Goal: Task Accomplishment & Management: Manage account settings

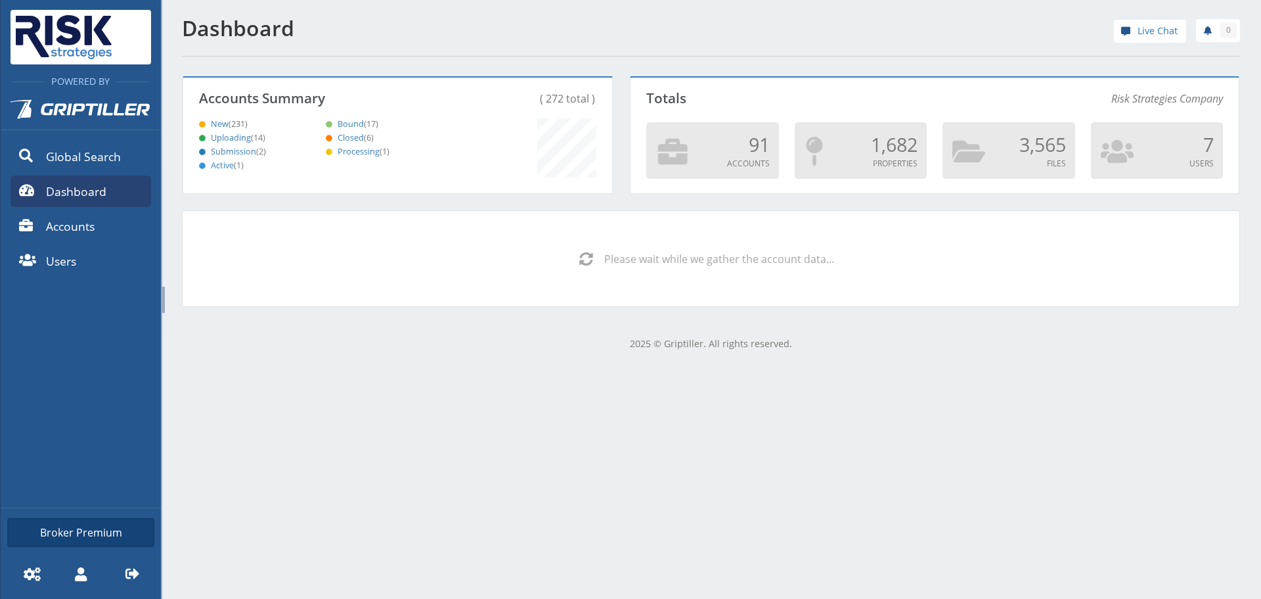
scroll to position [116, 425]
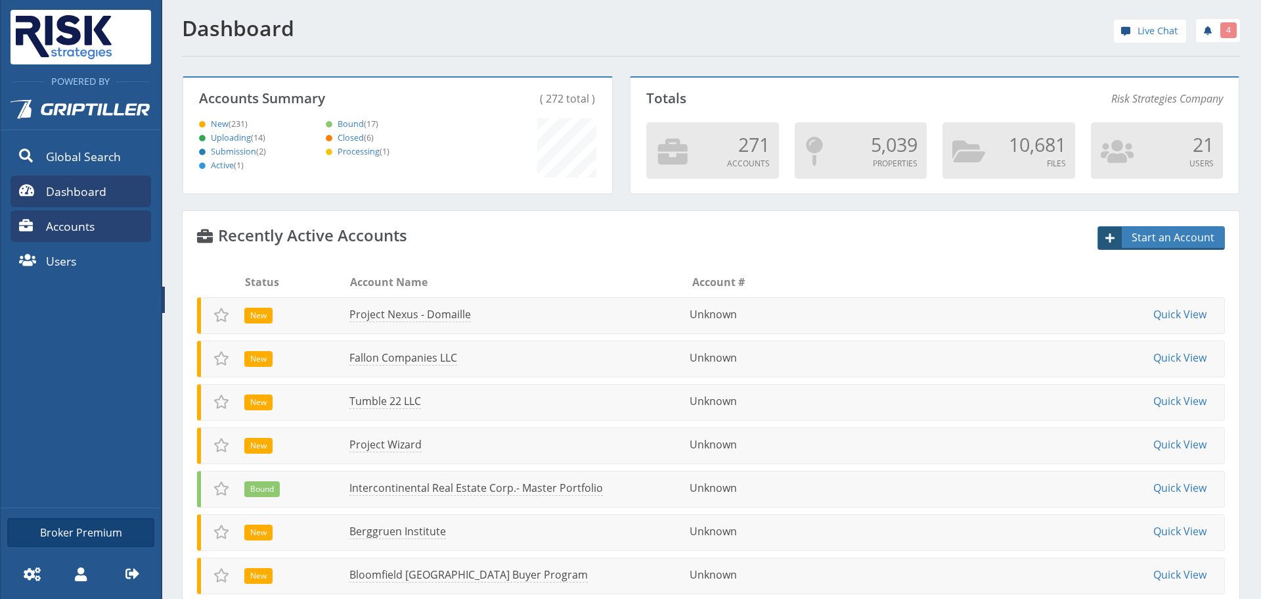
click at [93, 235] on link "Accounts" at bounding box center [81, 226] width 141 height 32
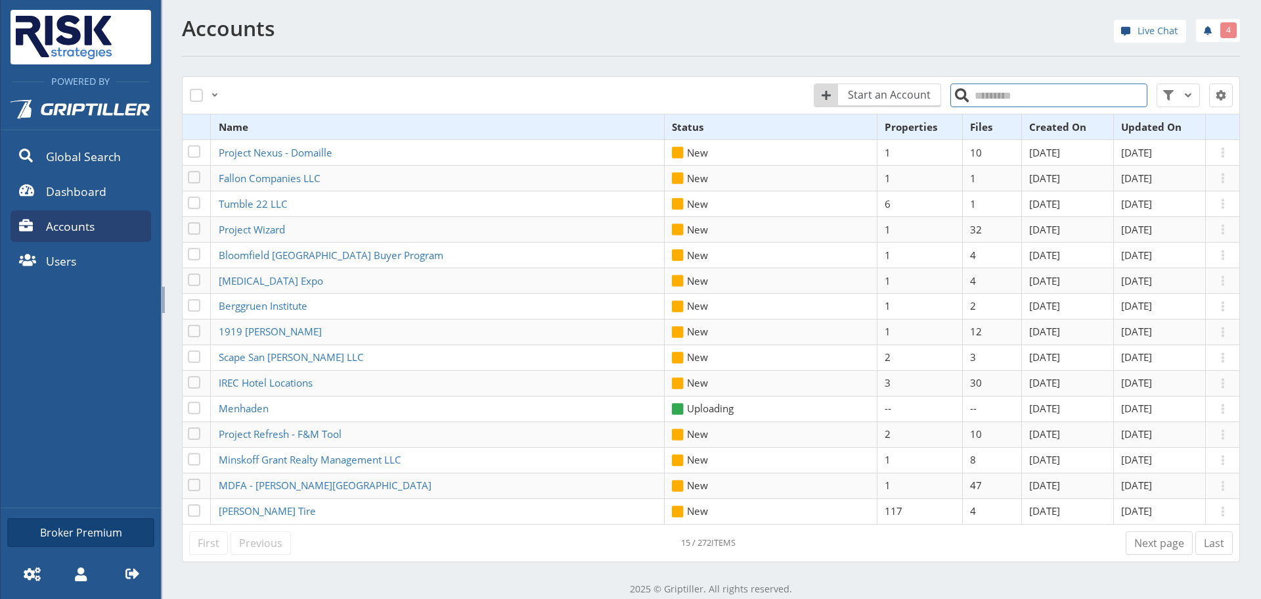
click at [987, 85] on input "search" at bounding box center [1049, 95] width 197 height 24
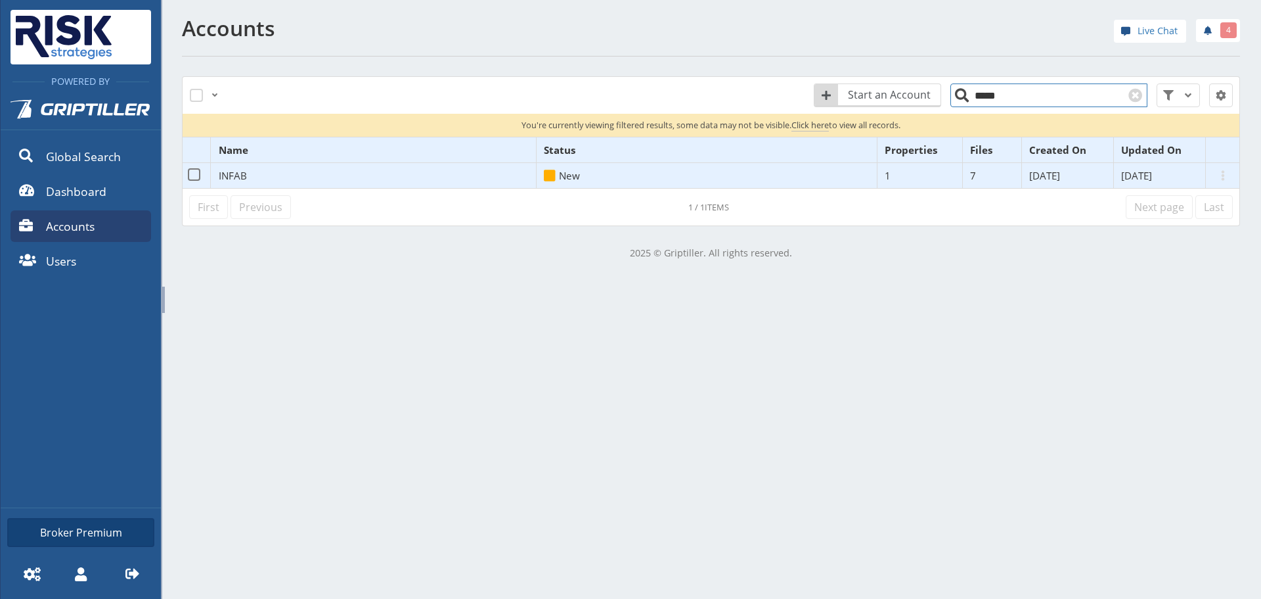
type input "*****"
click at [231, 181] on span "INFAB" at bounding box center [233, 175] width 28 height 13
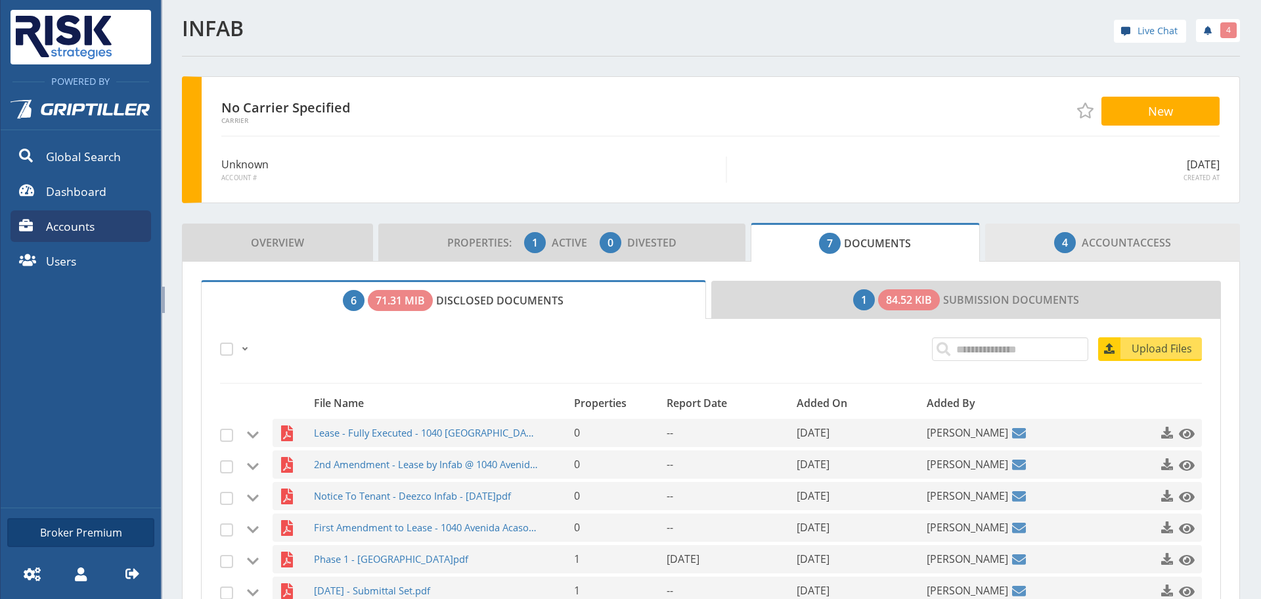
click at [1123, 246] on span "4 Account Access" at bounding box center [1113, 242] width 117 height 26
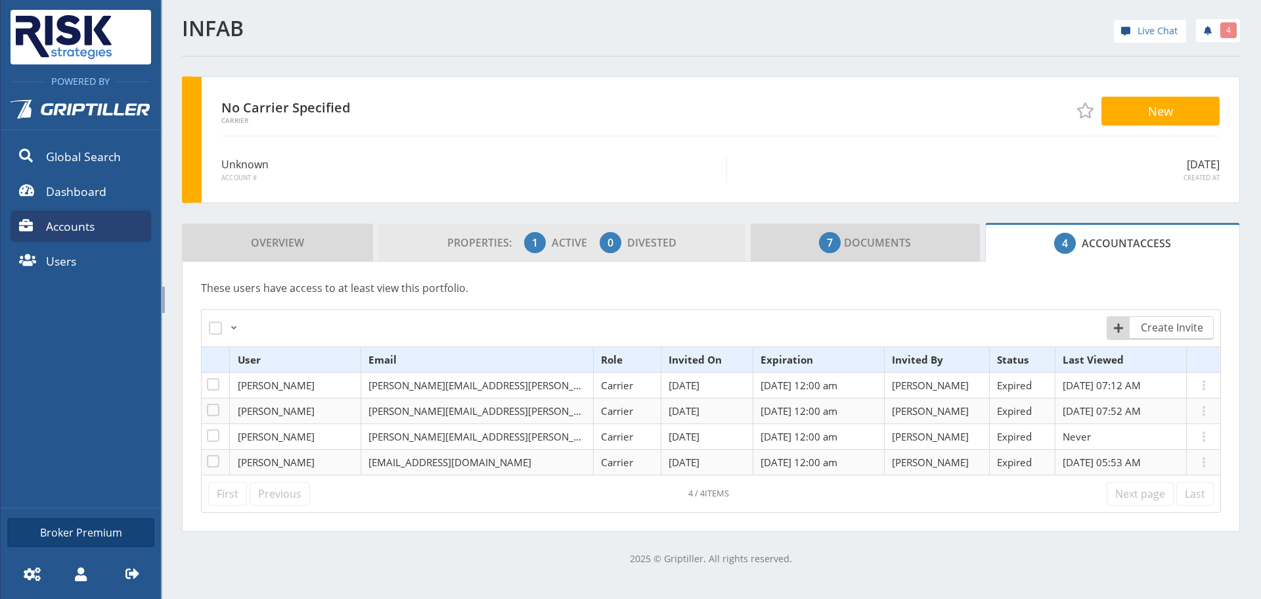
drag, startPoint x: 419, startPoint y: 254, endPoint x: 420, endPoint y: 242, distance: 12.6
click at [419, 248] on link "Properties: 1 Active 0 Divested" at bounding box center [561, 242] width 367 height 38
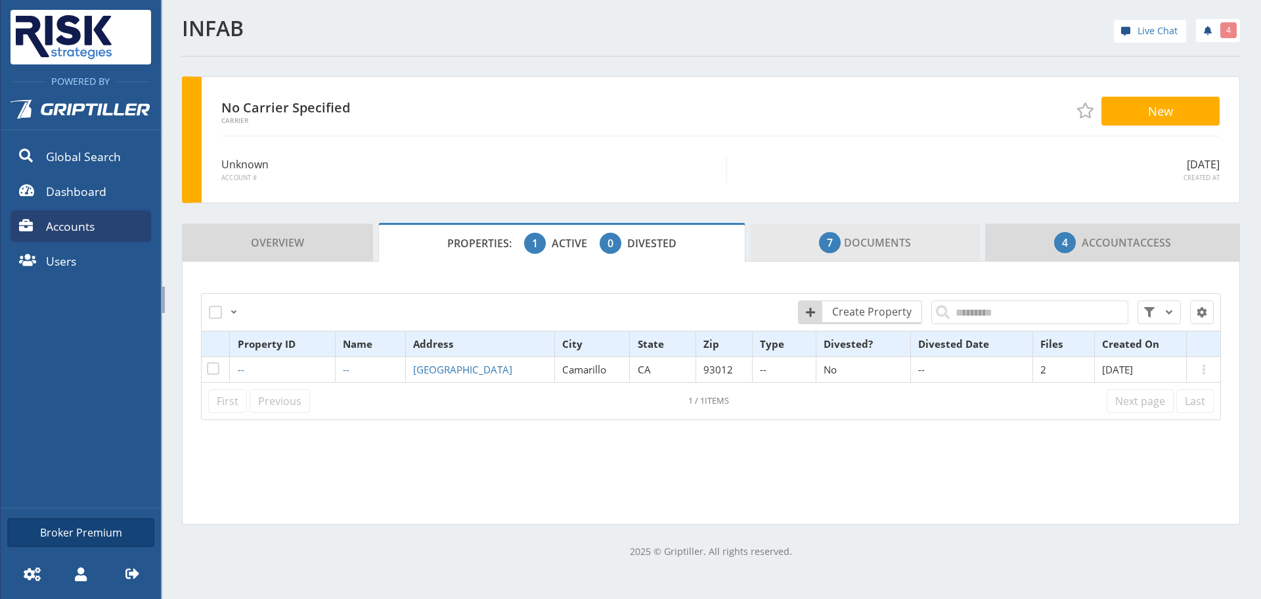
drag, startPoint x: 865, startPoint y: 265, endPoint x: 865, endPoint y: 258, distance: 7.2
click at [865, 260] on div "Overview Properties: 1 Active 0 Divested 7 Documents 4 Account Access All Just …" at bounding box center [711, 374] width 1058 height 302
click at [859, 249] on span "7 Documents" at bounding box center [865, 242] width 92 height 26
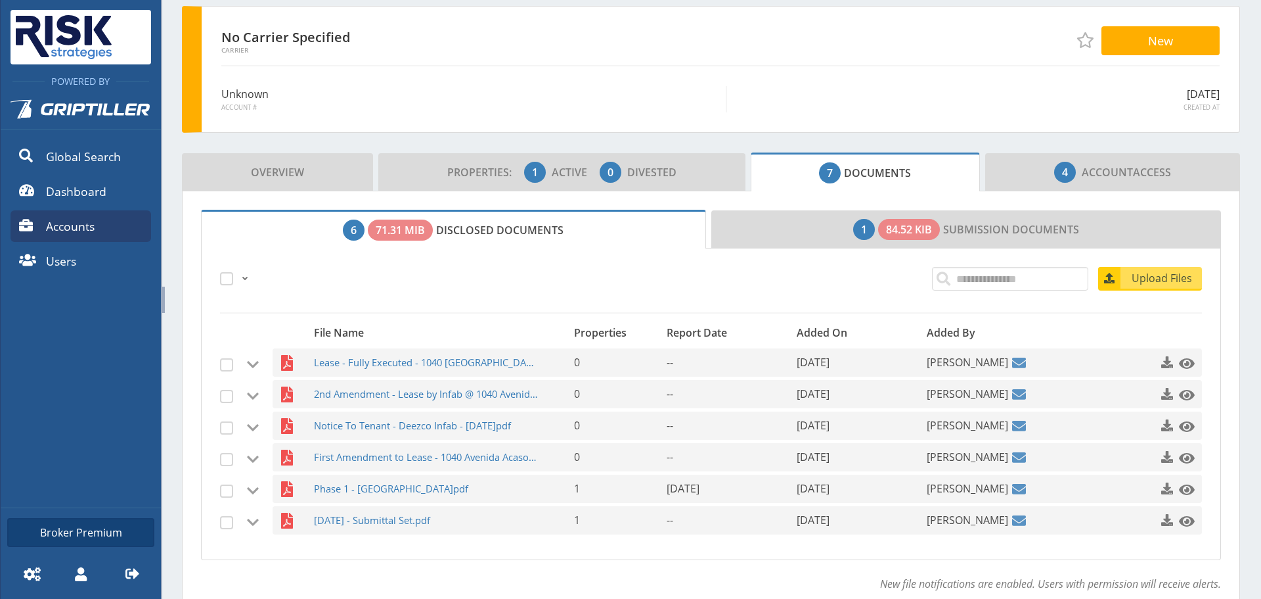
scroll to position [133, 0]
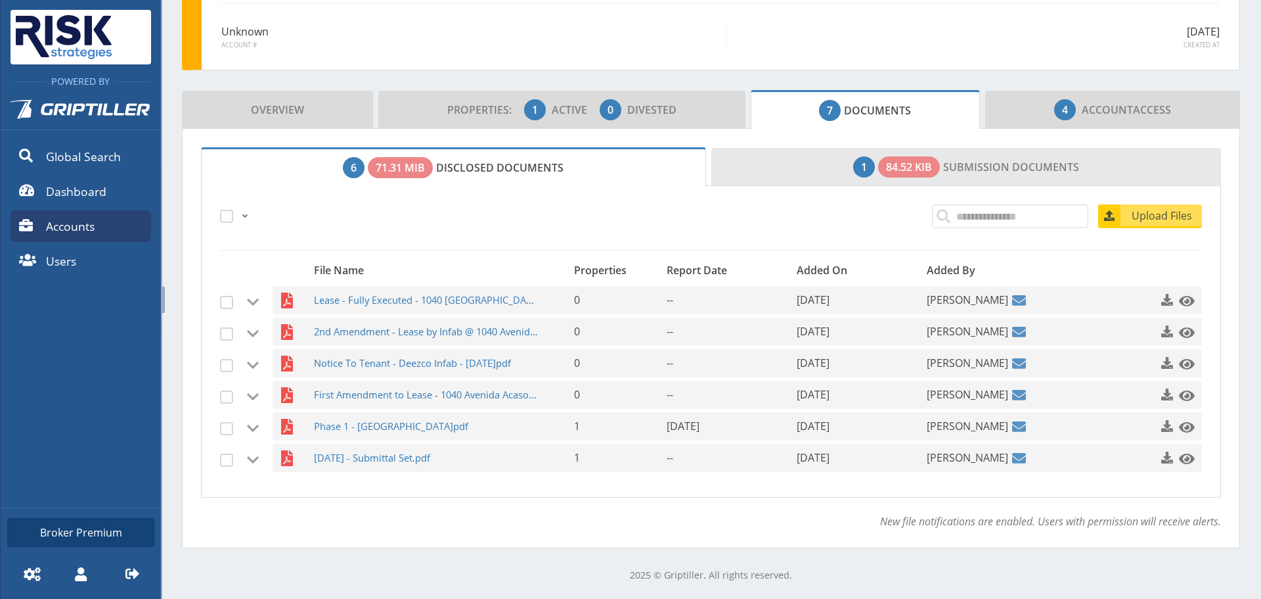
click at [819, 156] on link "1 84.52 KiB Submission Documents" at bounding box center [967, 167] width 510 height 38
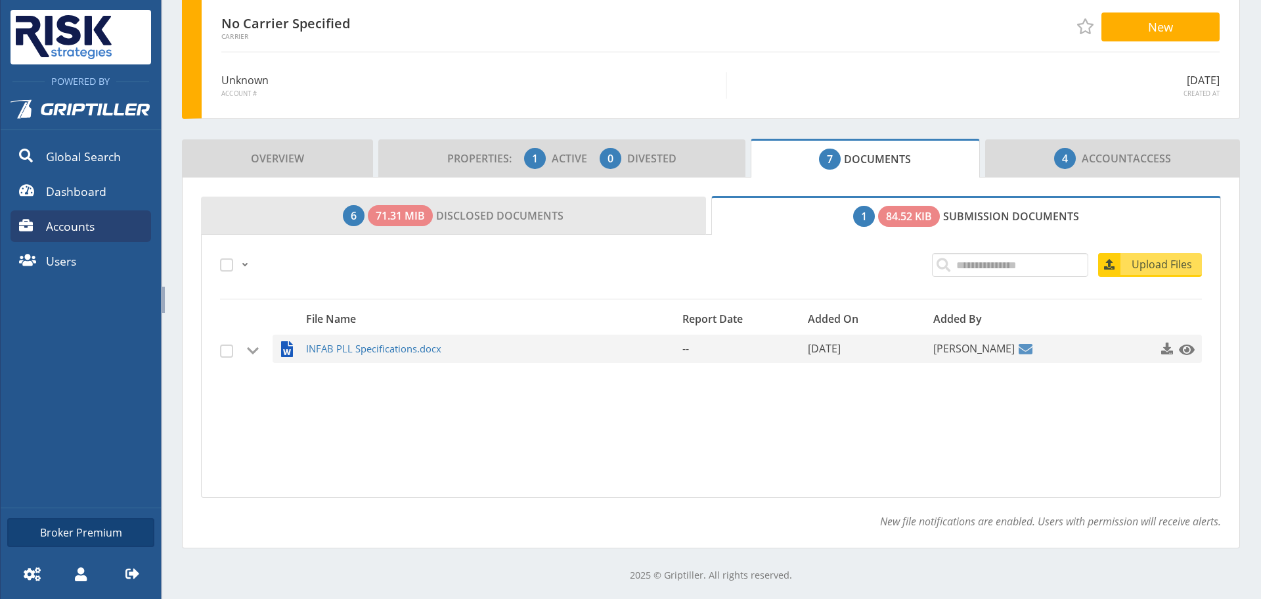
click at [460, 214] on link "6 71.31 MiB Disclosed Documents" at bounding box center [453, 215] width 505 height 38
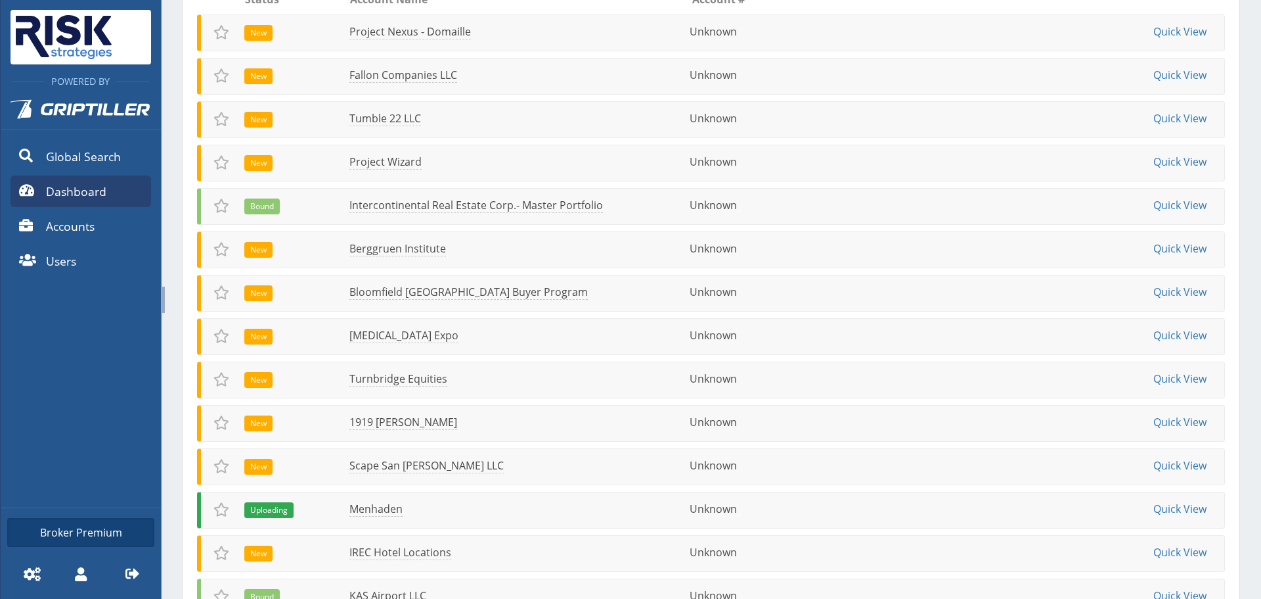
scroll to position [91, 0]
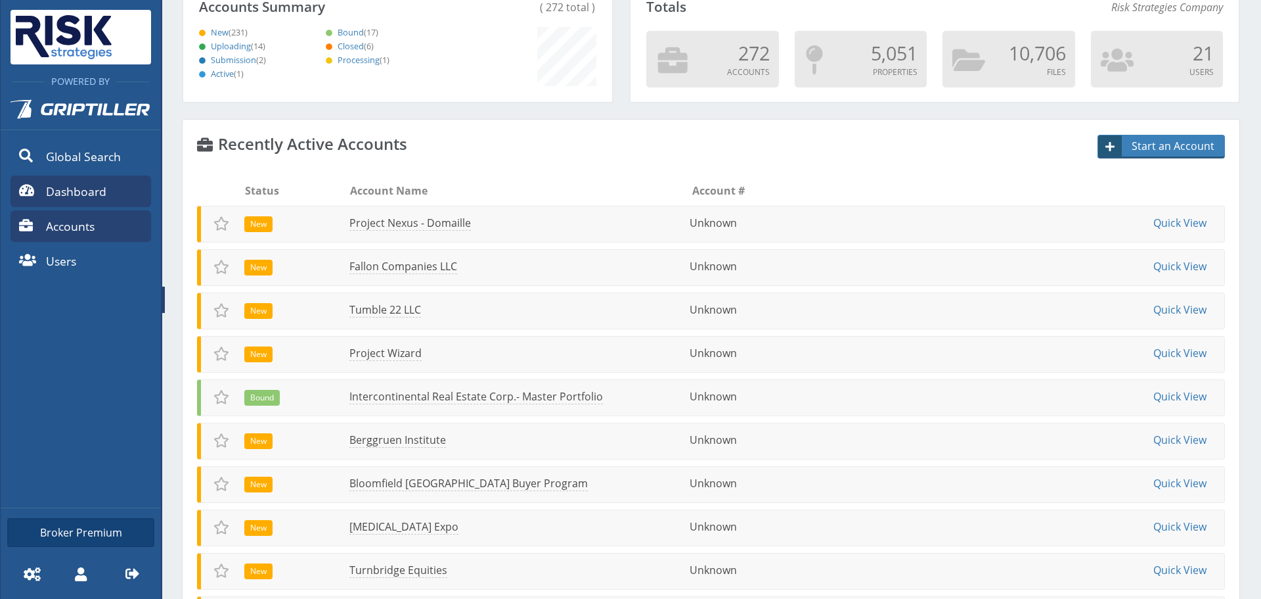
click at [106, 212] on link "Accounts" at bounding box center [81, 226] width 141 height 32
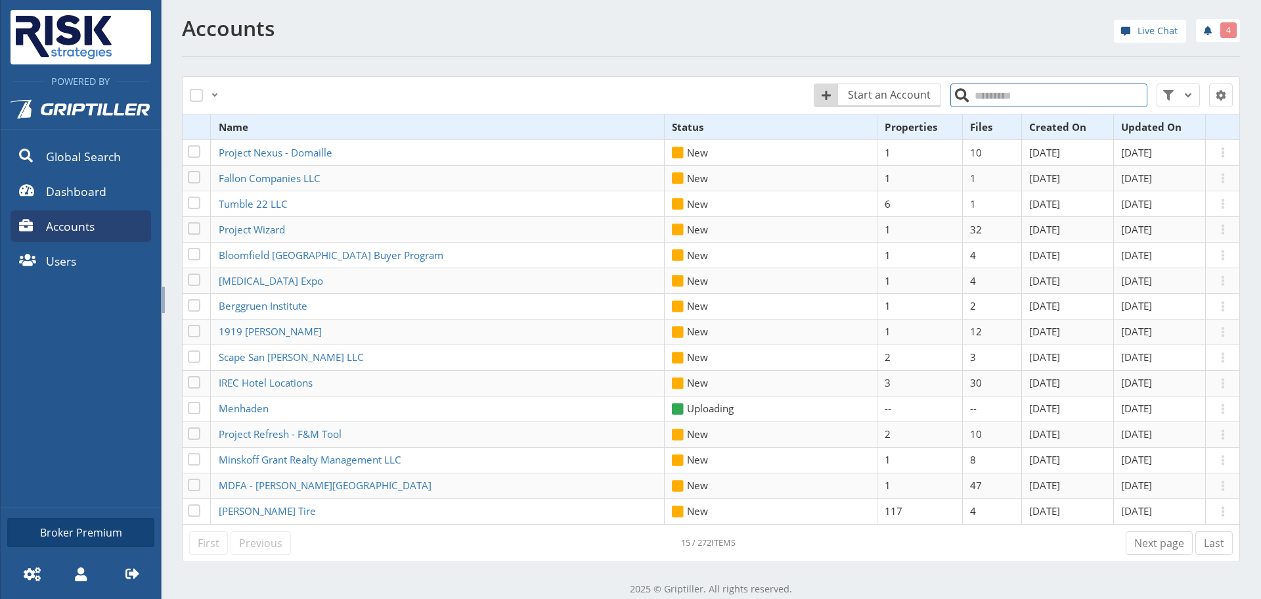
click at [982, 99] on input "search" at bounding box center [1049, 95] width 197 height 24
type input "*****"
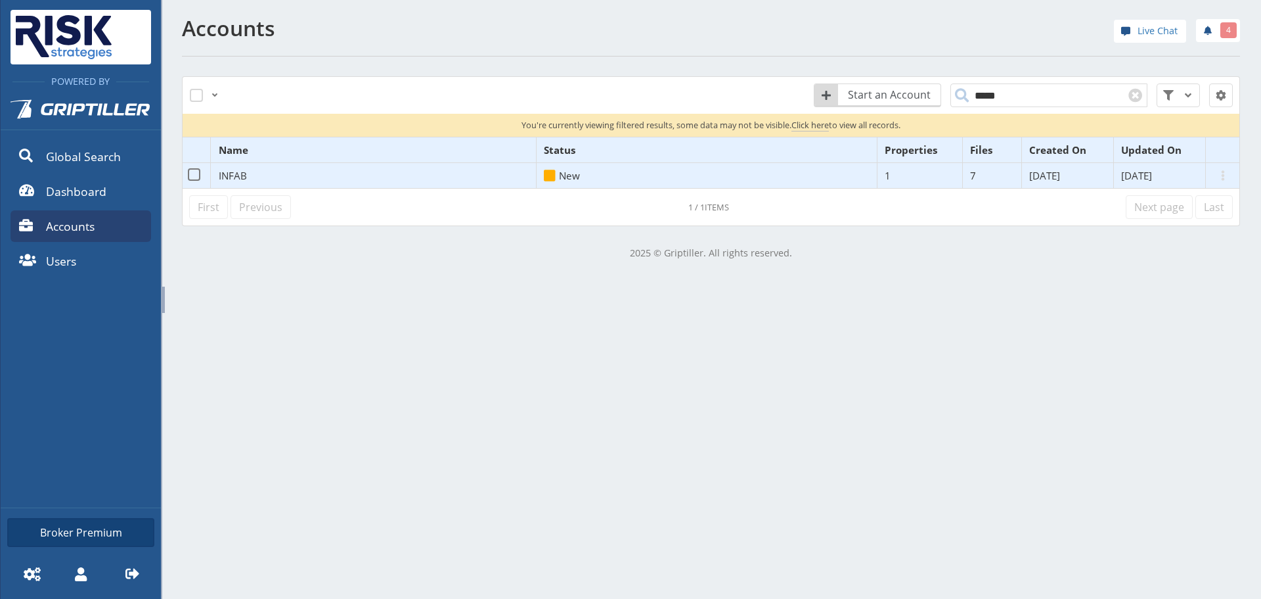
click at [223, 178] on span "INFAB" at bounding box center [233, 175] width 28 height 13
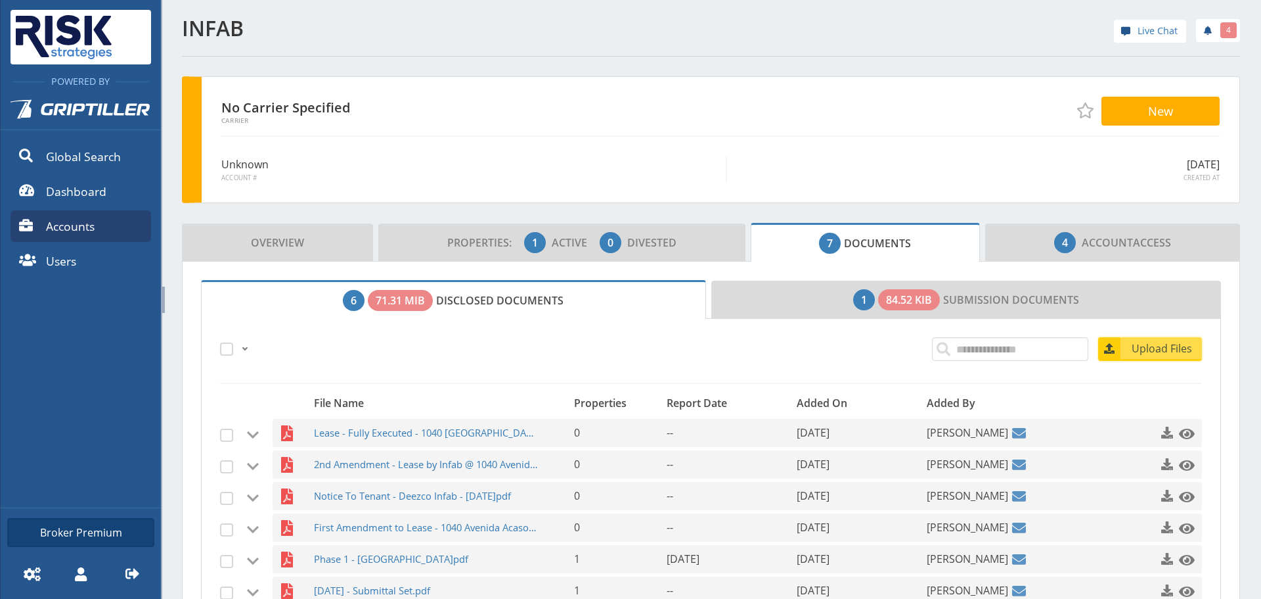
click at [1135, 346] on span "Upload Files" at bounding box center [1162, 348] width 79 height 16
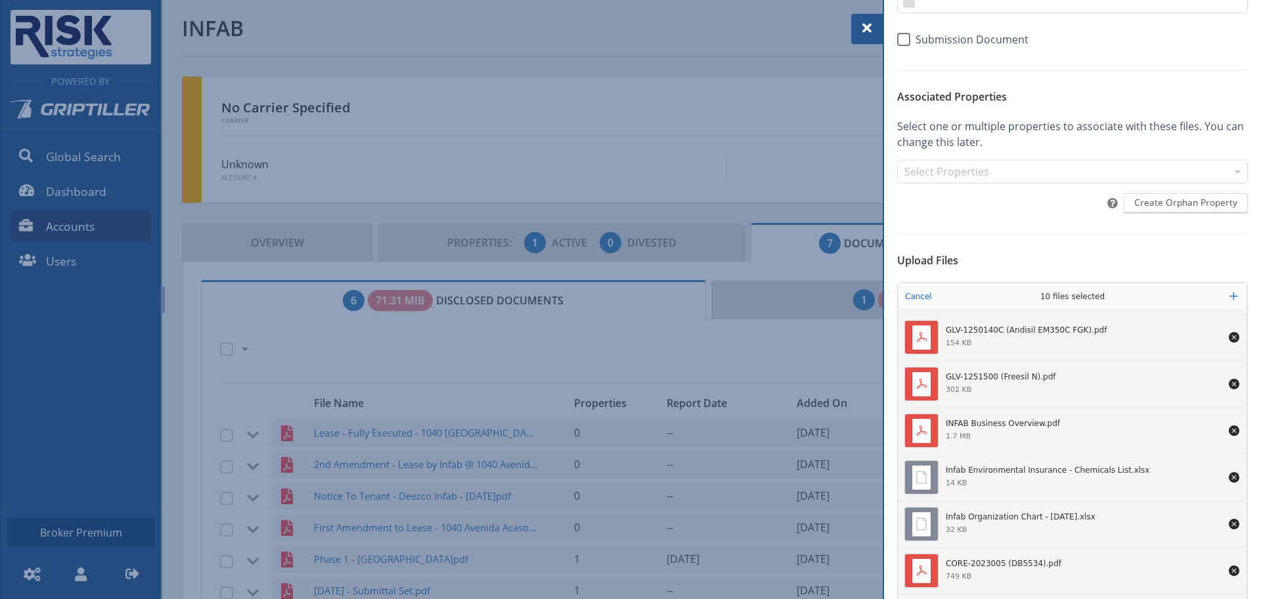
scroll to position [183, 0]
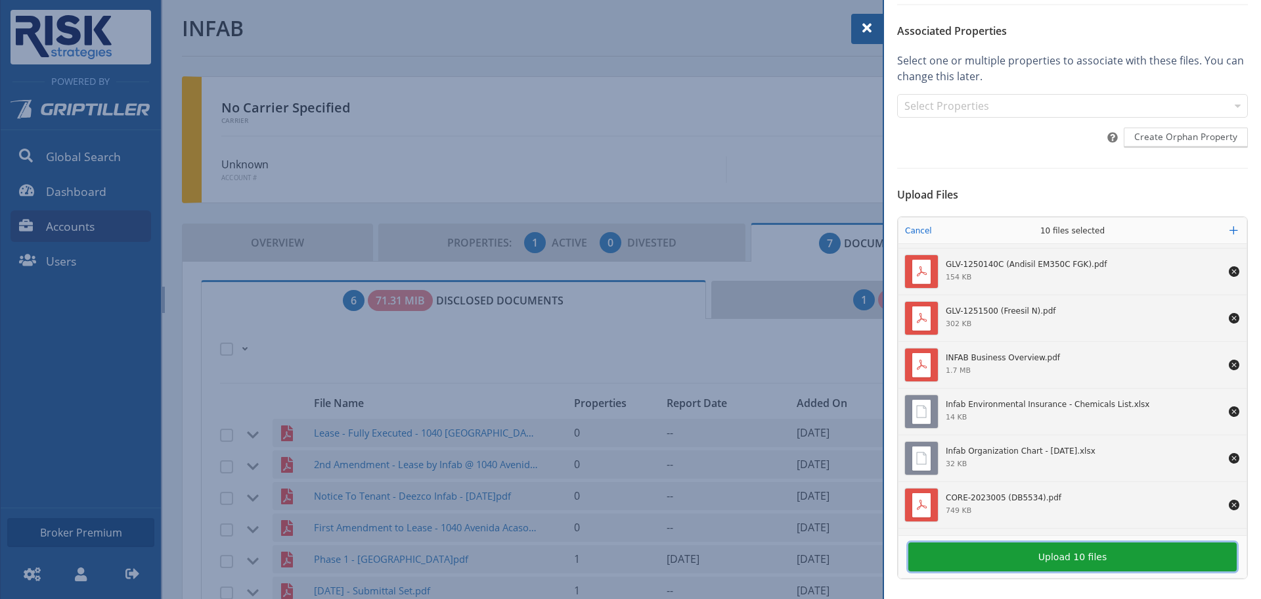
click at [924, 549] on button "Upload 10 files" at bounding box center [1073, 556] width 329 height 29
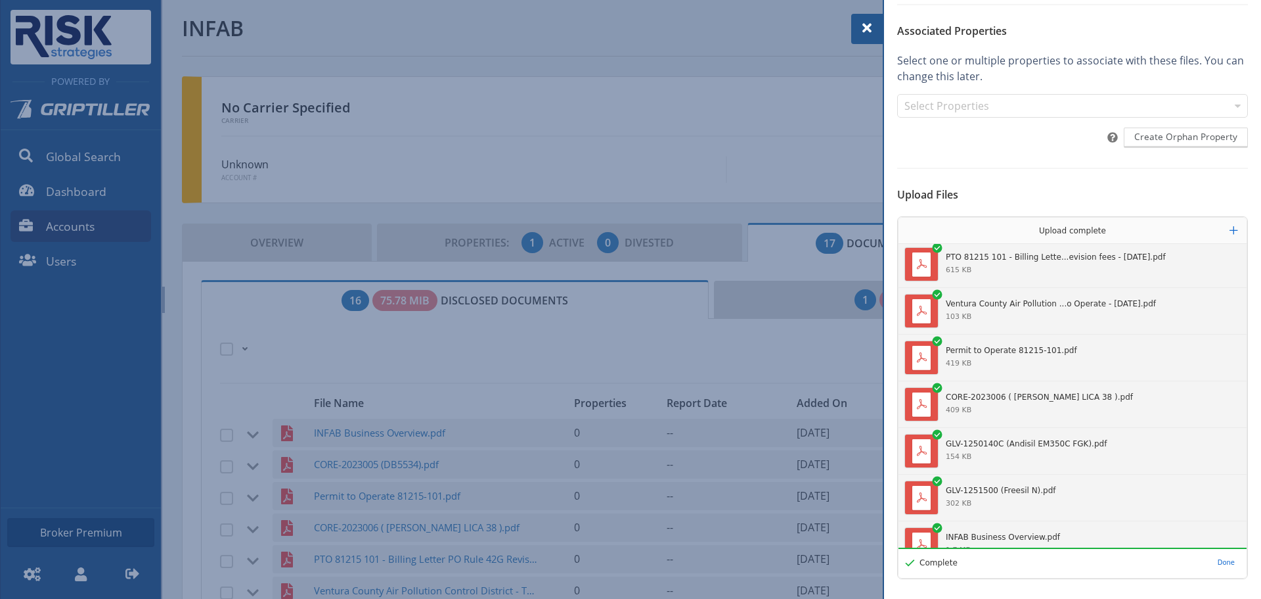
scroll to position [0, 0]
click at [867, 38] on div at bounding box center [867, 29] width 32 height 30
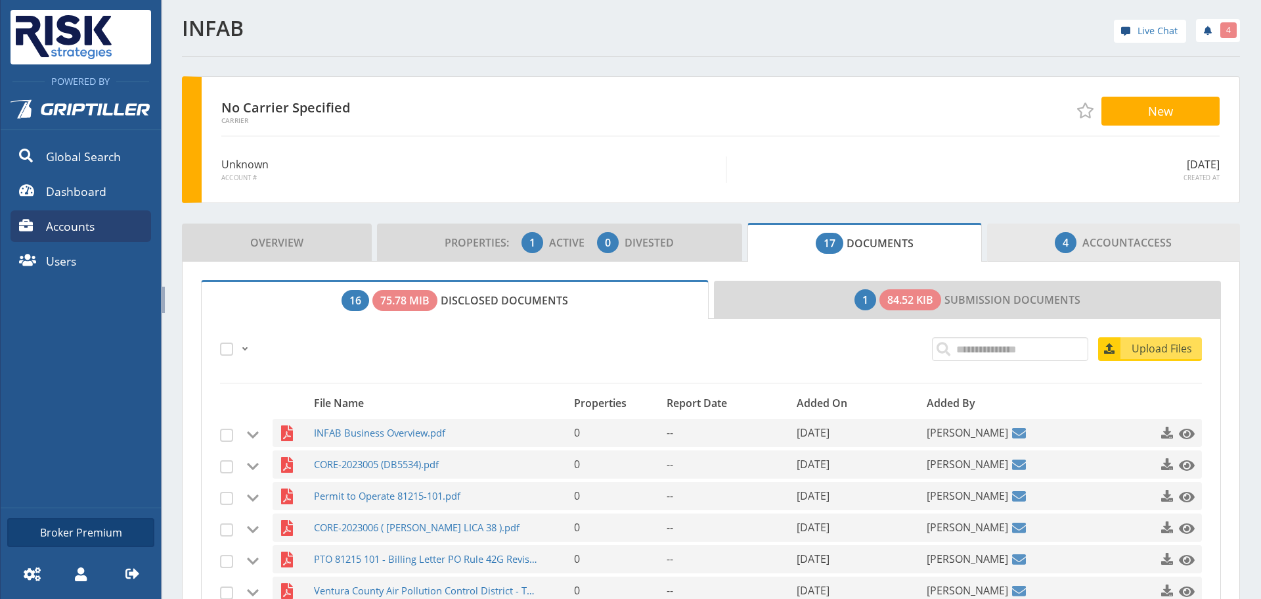
drag, startPoint x: 1055, startPoint y: 241, endPoint x: 1044, endPoint y: 242, distance: 11.2
click at [1063, 240] on span "4" at bounding box center [1066, 243] width 6 height 16
